Goal: Book appointment/travel/reservation

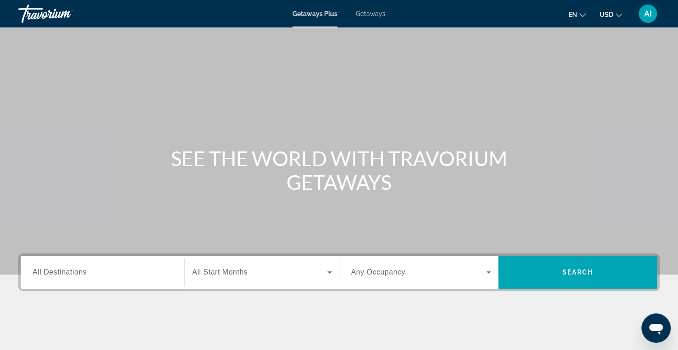
click at [371, 13] on span "Getaways" at bounding box center [370, 13] width 30 height 7
click at [86, 272] on span "All Destinations" at bounding box center [60, 272] width 54 height 8
click at [86, 272] on input "Destination All Destinations" at bounding box center [103, 273] width 140 height 11
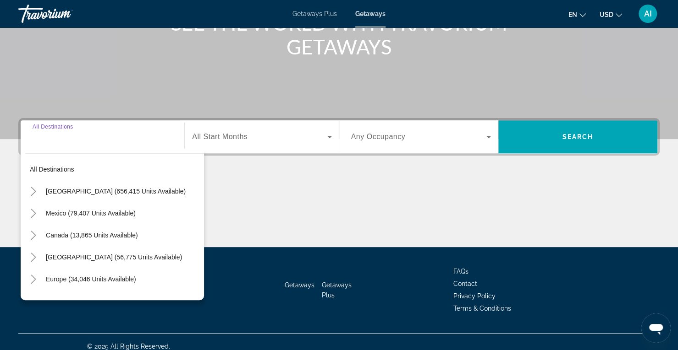
scroll to position [144, 0]
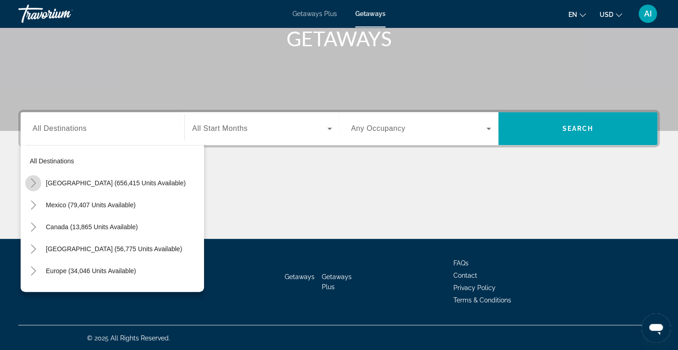
click at [33, 180] on icon "Toggle United States (656,415 units available)" at bounding box center [33, 183] width 9 height 9
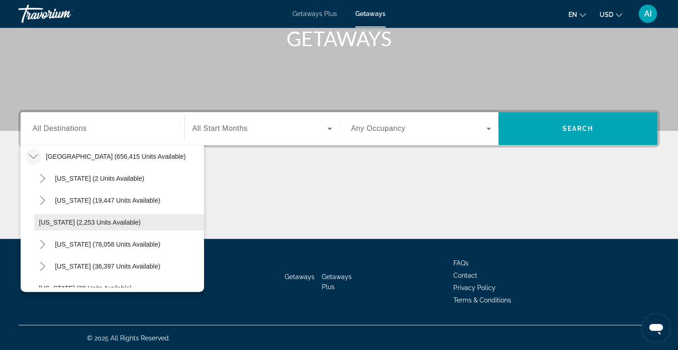
scroll to position [49, 0]
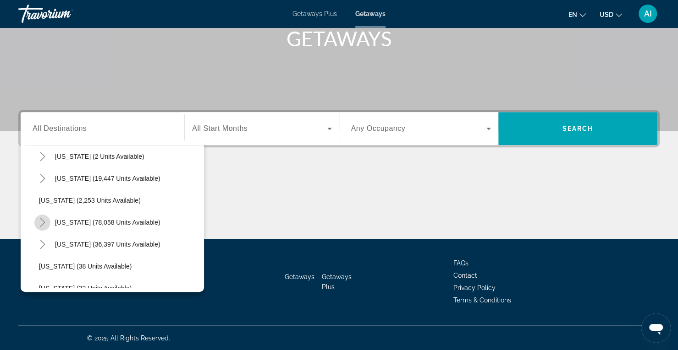
click at [38, 221] on icon "Toggle California (78,058 units available)" at bounding box center [42, 222] width 9 height 9
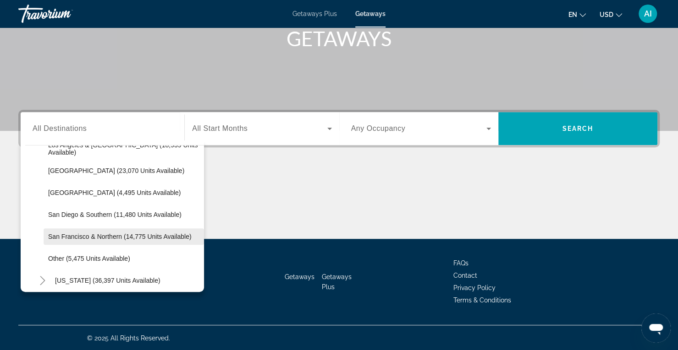
scroll to position [159, 0]
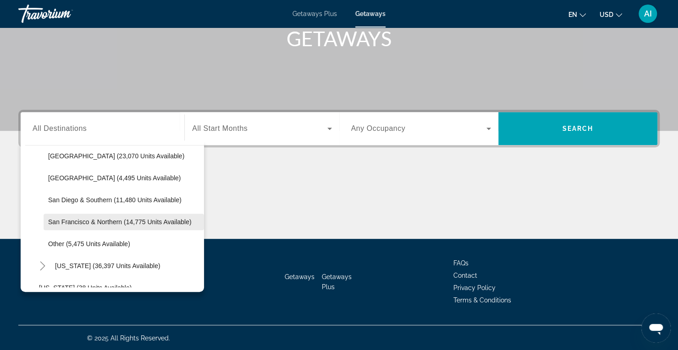
click at [108, 222] on span "San Francisco & Northern (14,775 units available)" at bounding box center [119, 222] width 143 height 7
type input "**********"
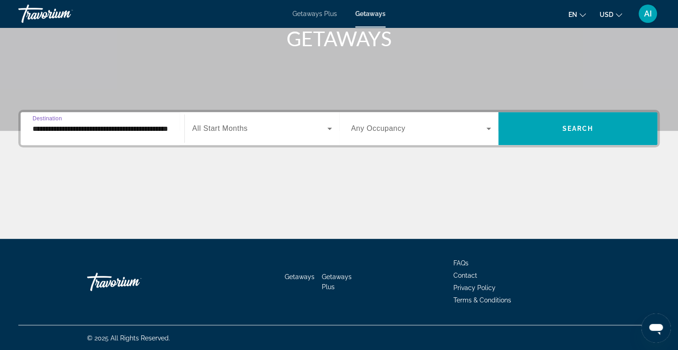
click at [241, 126] on span "All Start Months" at bounding box center [219, 129] width 55 height 8
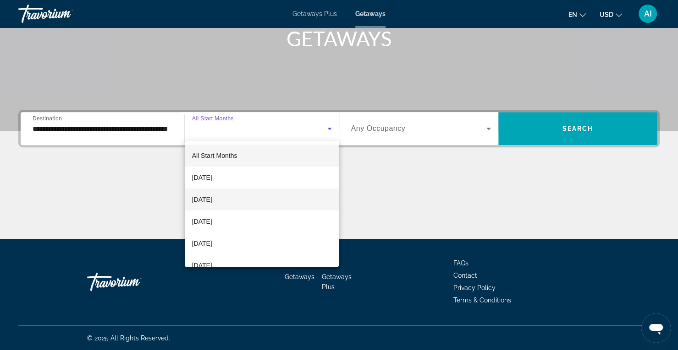
click at [237, 197] on mat-option "[DATE]" at bounding box center [262, 200] width 154 height 22
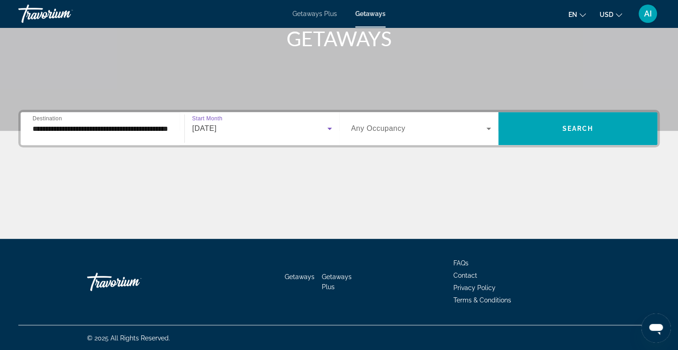
click at [468, 124] on span "Search widget" at bounding box center [418, 128] width 135 height 11
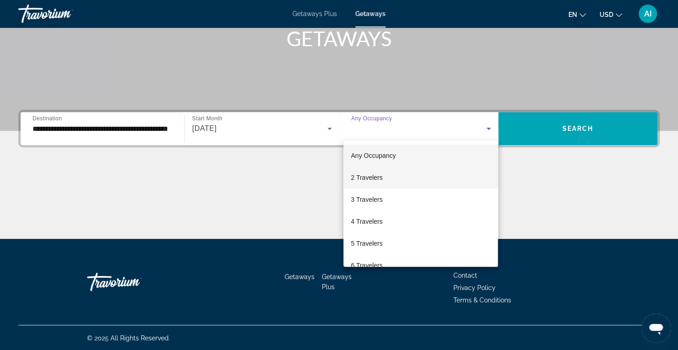
click at [421, 175] on mat-option "2 Travelers" at bounding box center [420, 178] width 154 height 22
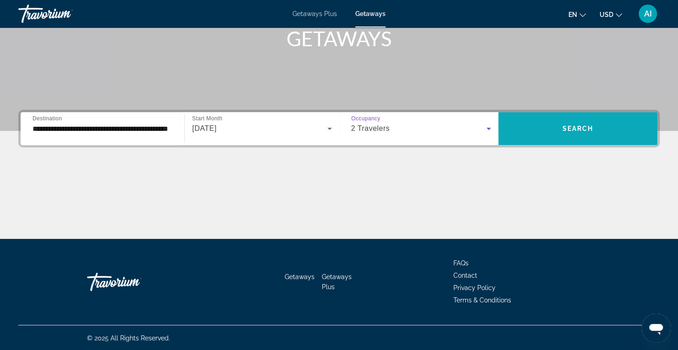
click at [564, 134] on span "Search widget" at bounding box center [577, 129] width 159 height 22
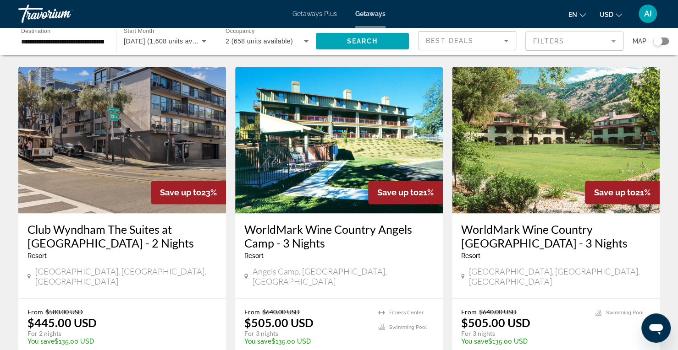
scroll to position [708, 0]
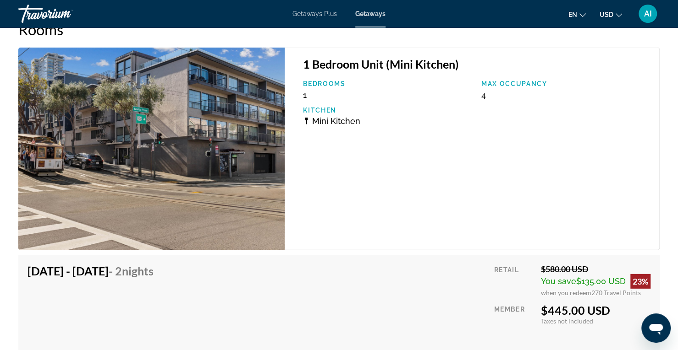
scroll to position [1436, 0]
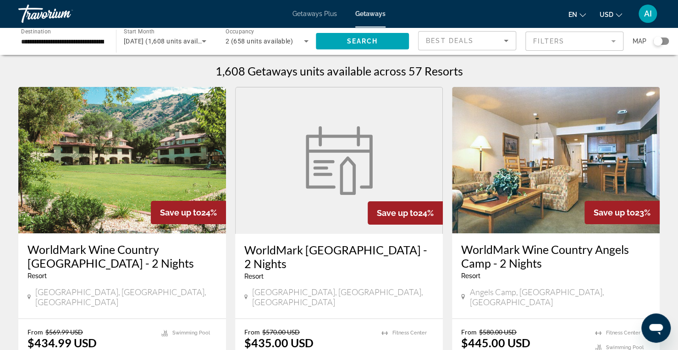
click at [135, 175] on img "Main content" at bounding box center [122, 160] width 208 height 147
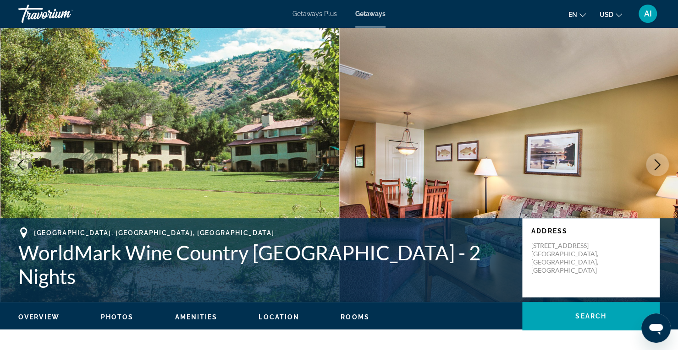
click at [655, 162] on icon "Next image" at bounding box center [656, 164] width 11 height 11
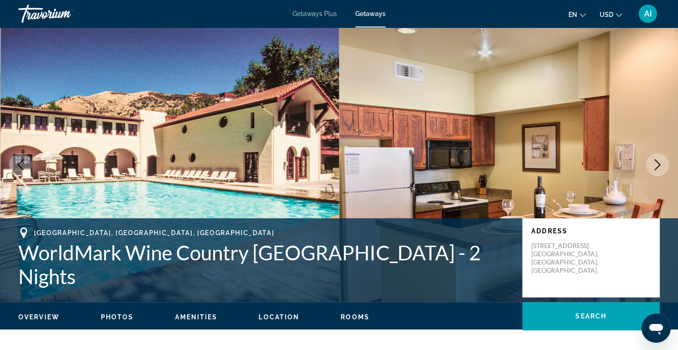
click at [655, 162] on icon "Next image" at bounding box center [656, 164] width 11 height 11
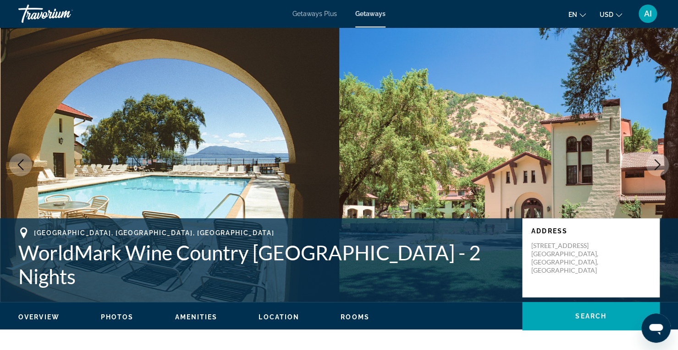
click at [655, 162] on icon "Next image" at bounding box center [656, 164] width 11 height 11
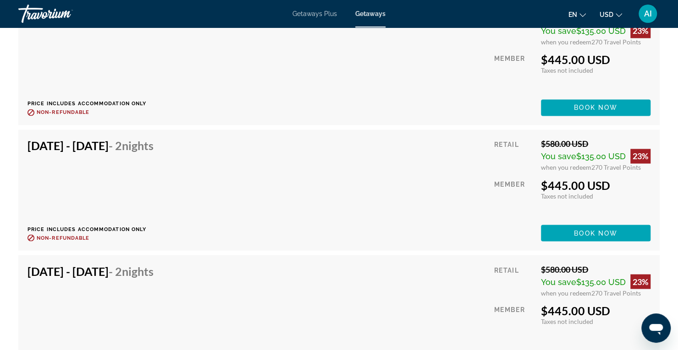
scroll to position [2874, 0]
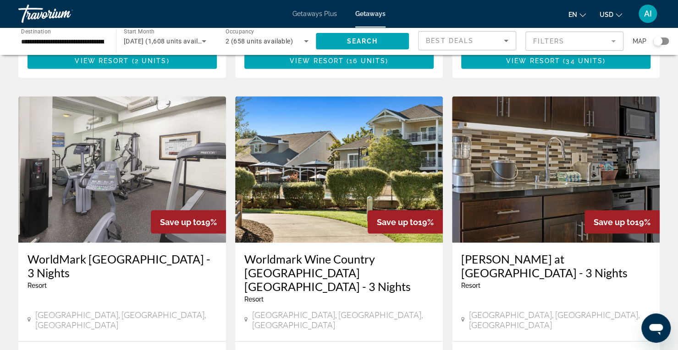
scroll to position [1012, 0]
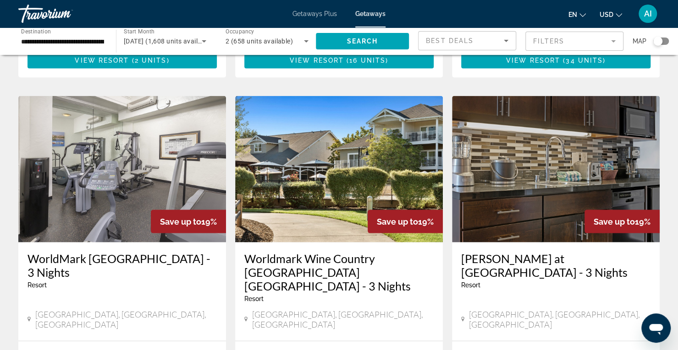
click at [305, 159] on img "Main content" at bounding box center [339, 169] width 208 height 147
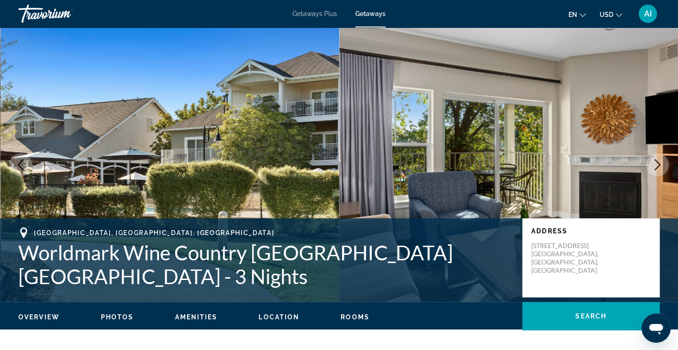
click at [664, 164] on button "Next image" at bounding box center [656, 164] width 23 height 23
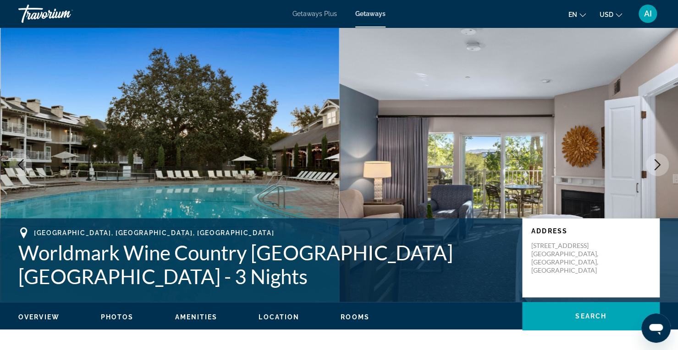
click at [662, 164] on button "Next image" at bounding box center [656, 164] width 23 height 23
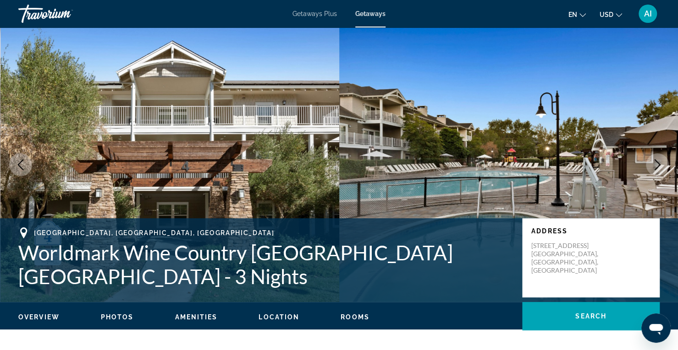
click at [662, 164] on button "Next image" at bounding box center [656, 164] width 23 height 23
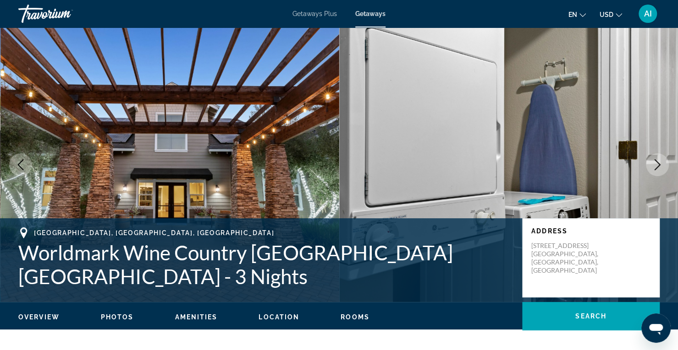
click at [662, 164] on button "Next image" at bounding box center [656, 164] width 23 height 23
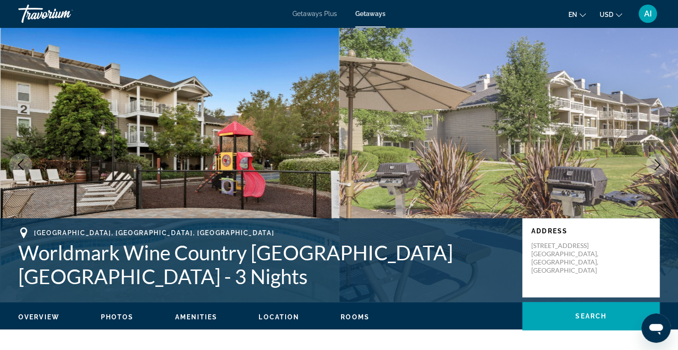
click at [662, 164] on button "Next image" at bounding box center [656, 164] width 23 height 23
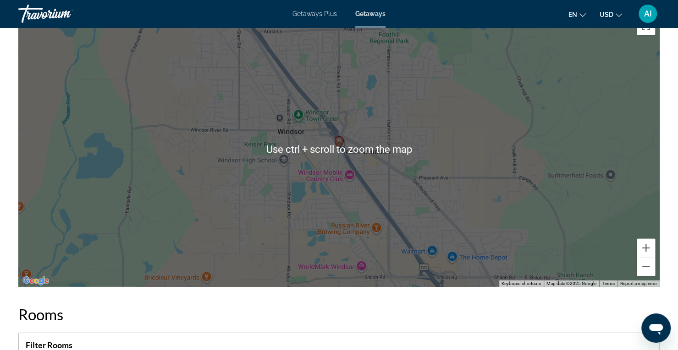
scroll to position [1463, 0]
click at [643, 271] on button "Zoom out" at bounding box center [645, 266] width 18 height 18
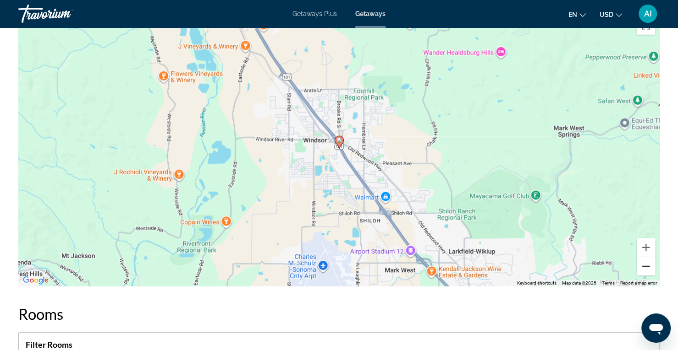
click at [643, 271] on button "Zoom out" at bounding box center [645, 266] width 18 height 18
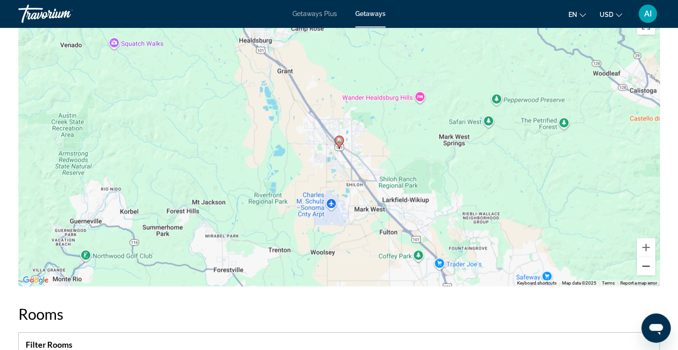
click at [643, 271] on button "Zoom out" at bounding box center [645, 266] width 18 height 18
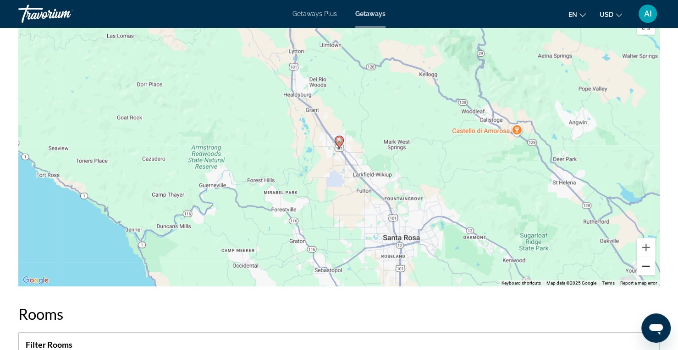
click at [643, 271] on button "Zoom out" at bounding box center [645, 266] width 18 height 18
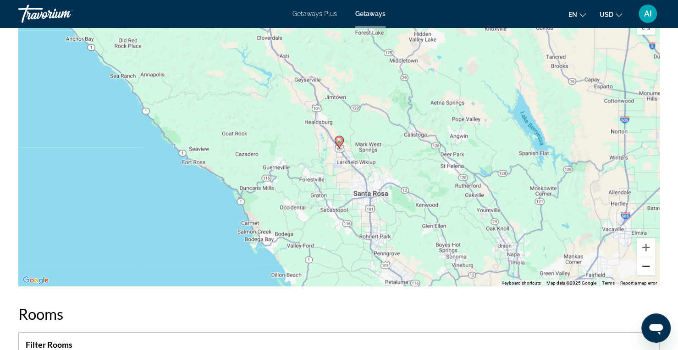
click at [643, 271] on button "Zoom out" at bounding box center [645, 266] width 18 height 18
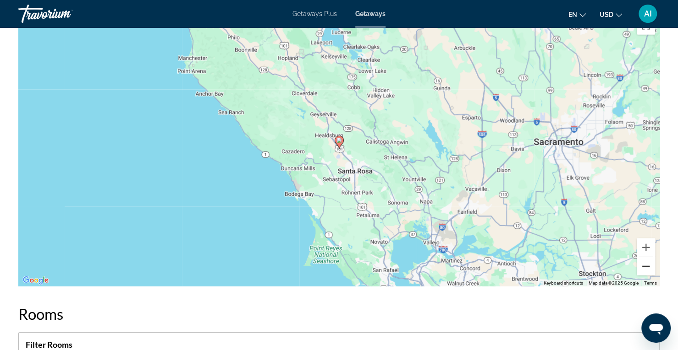
click at [643, 271] on button "Zoom out" at bounding box center [645, 266] width 18 height 18
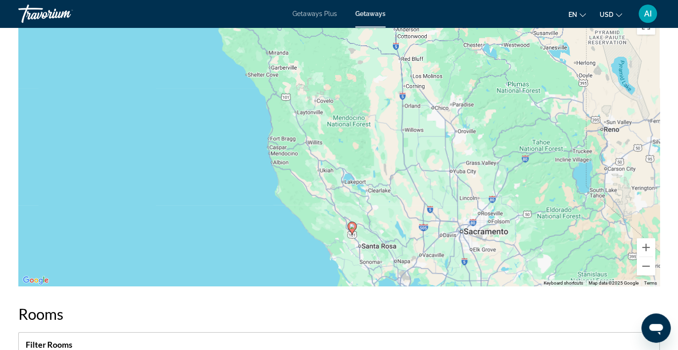
drag, startPoint x: 456, startPoint y: 131, endPoint x: 469, endPoint y: 218, distance: 87.1
click at [469, 218] on div "To activate drag with keyboard, press Alt + Enter. Once in keyboard drag state,…" at bounding box center [338, 149] width 641 height 275
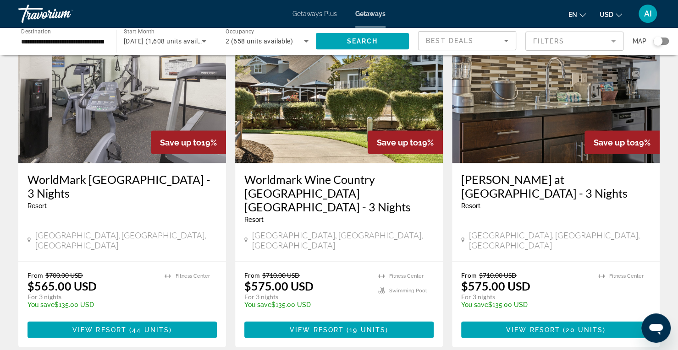
scroll to position [1186, 0]
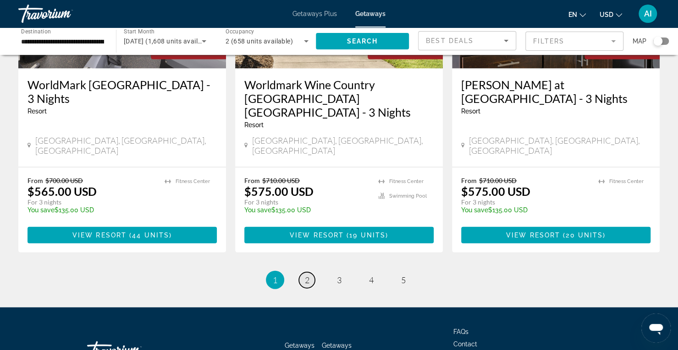
click at [305, 275] on span "2" at bounding box center [307, 280] width 5 height 10
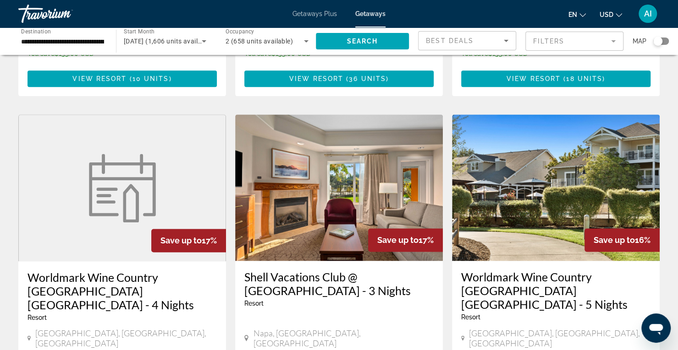
scroll to position [644, 0]
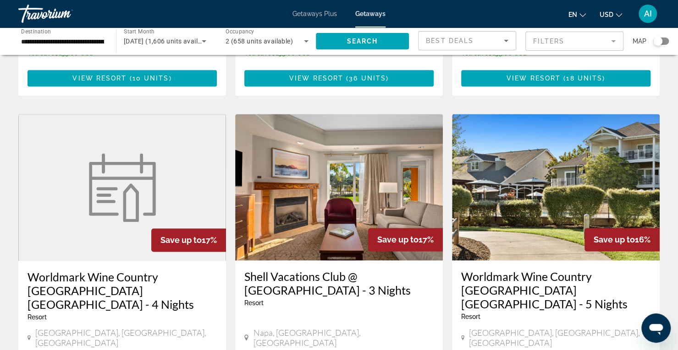
click at [419, 170] on img "Main content" at bounding box center [339, 187] width 208 height 147
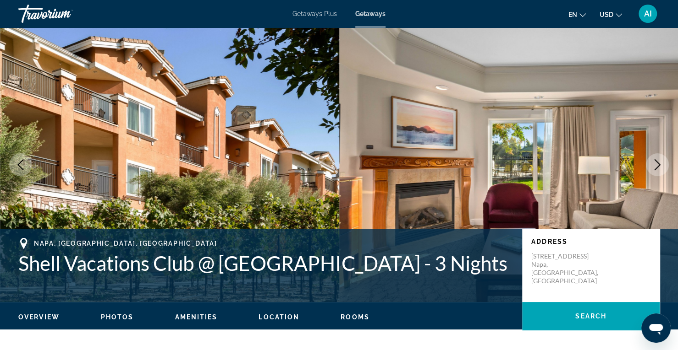
click at [656, 168] on icon "Next image" at bounding box center [657, 164] width 6 height 11
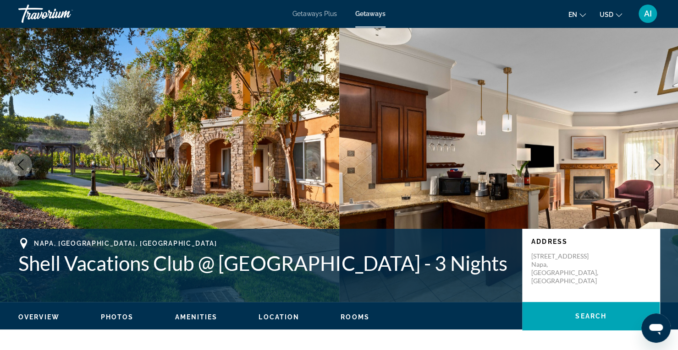
click at [656, 168] on icon "Next image" at bounding box center [657, 164] width 6 height 11
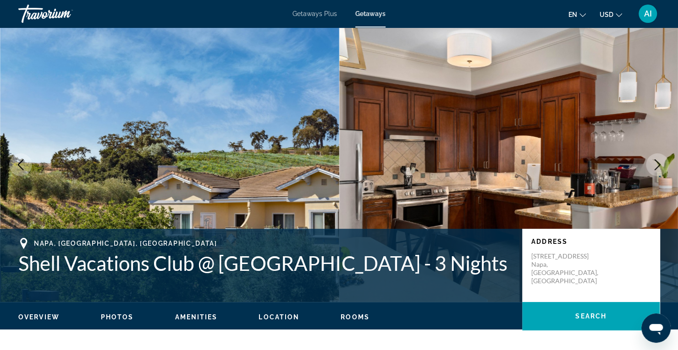
click at [656, 168] on icon "Next image" at bounding box center [657, 164] width 6 height 11
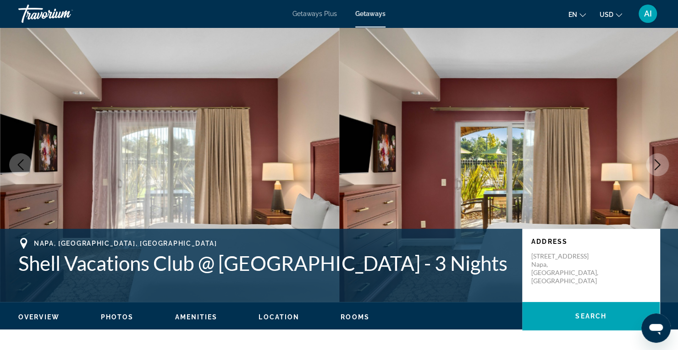
click at [656, 168] on icon "Next image" at bounding box center [657, 164] width 6 height 11
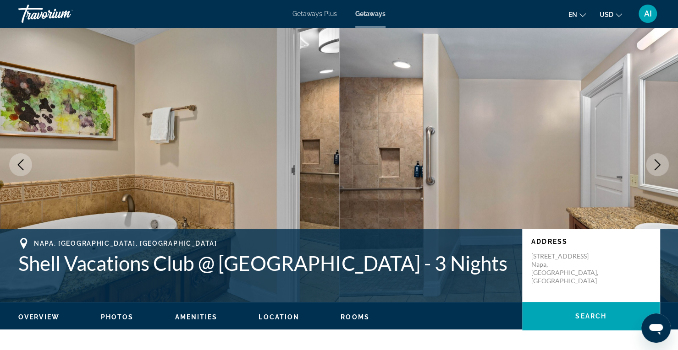
click at [656, 168] on icon "Next image" at bounding box center [657, 164] width 6 height 11
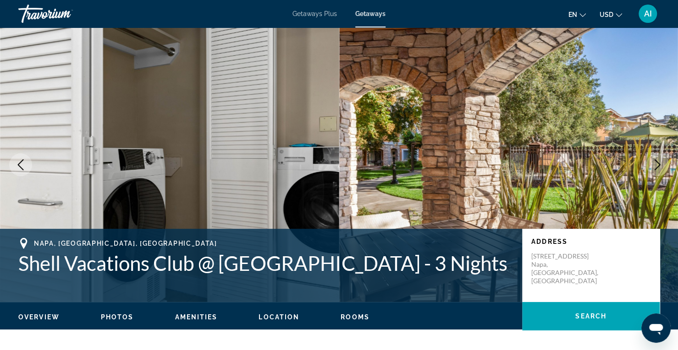
click at [656, 168] on icon "Next image" at bounding box center [657, 164] width 6 height 11
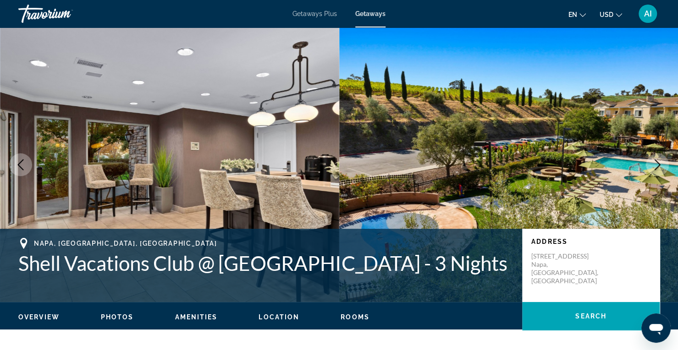
click at [656, 168] on icon "Next image" at bounding box center [657, 164] width 6 height 11
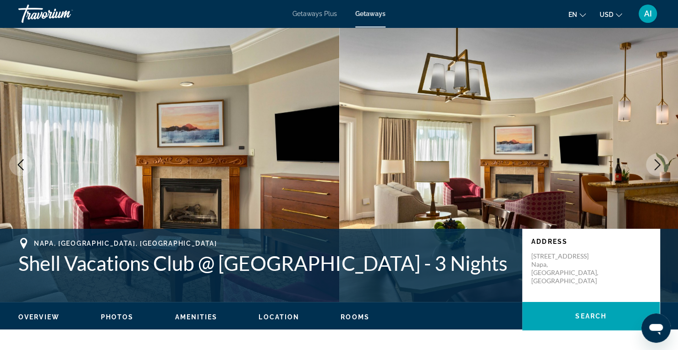
click at [656, 168] on icon "Next image" at bounding box center [657, 164] width 6 height 11
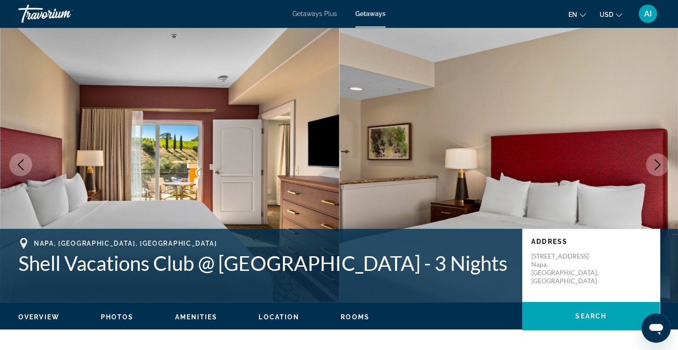
click at [656, 168] on icon "Next image" at bounding box center [657, 164] width 6 height 11
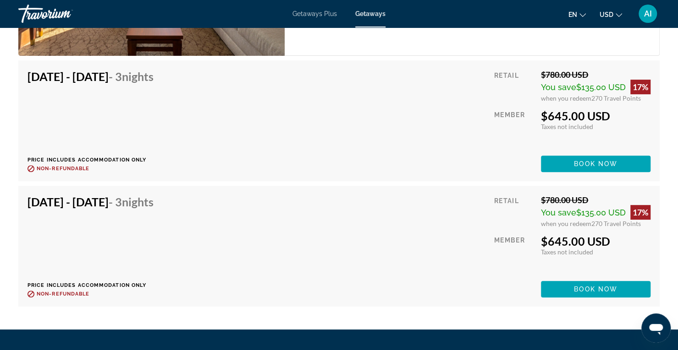
scroll to position [2257, 0]
